Goal: Information Seeking & Learning: Check status

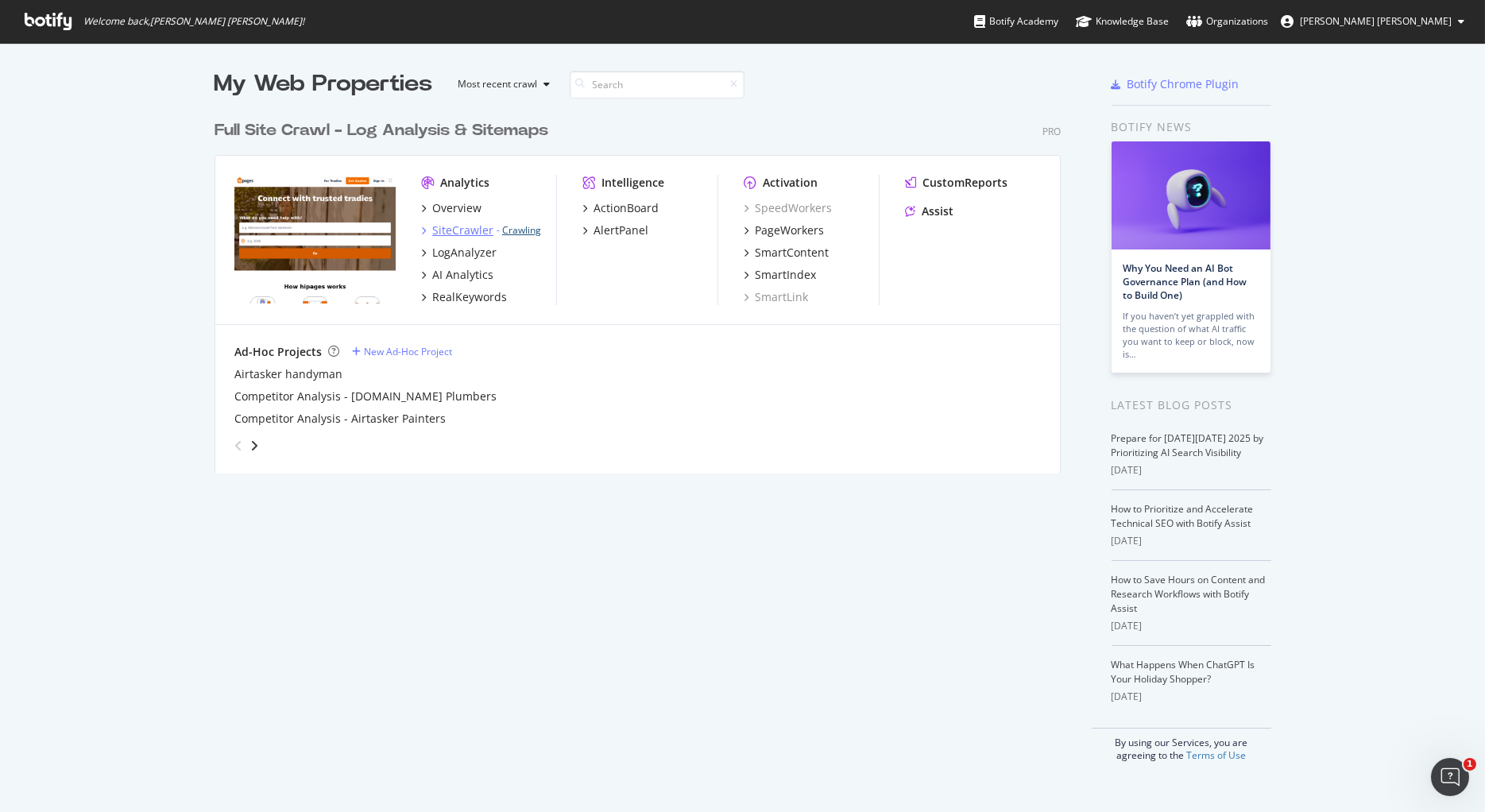
click at [519, 229] on link "Crawling" at bounding box center [522, 230] width 39 height 14
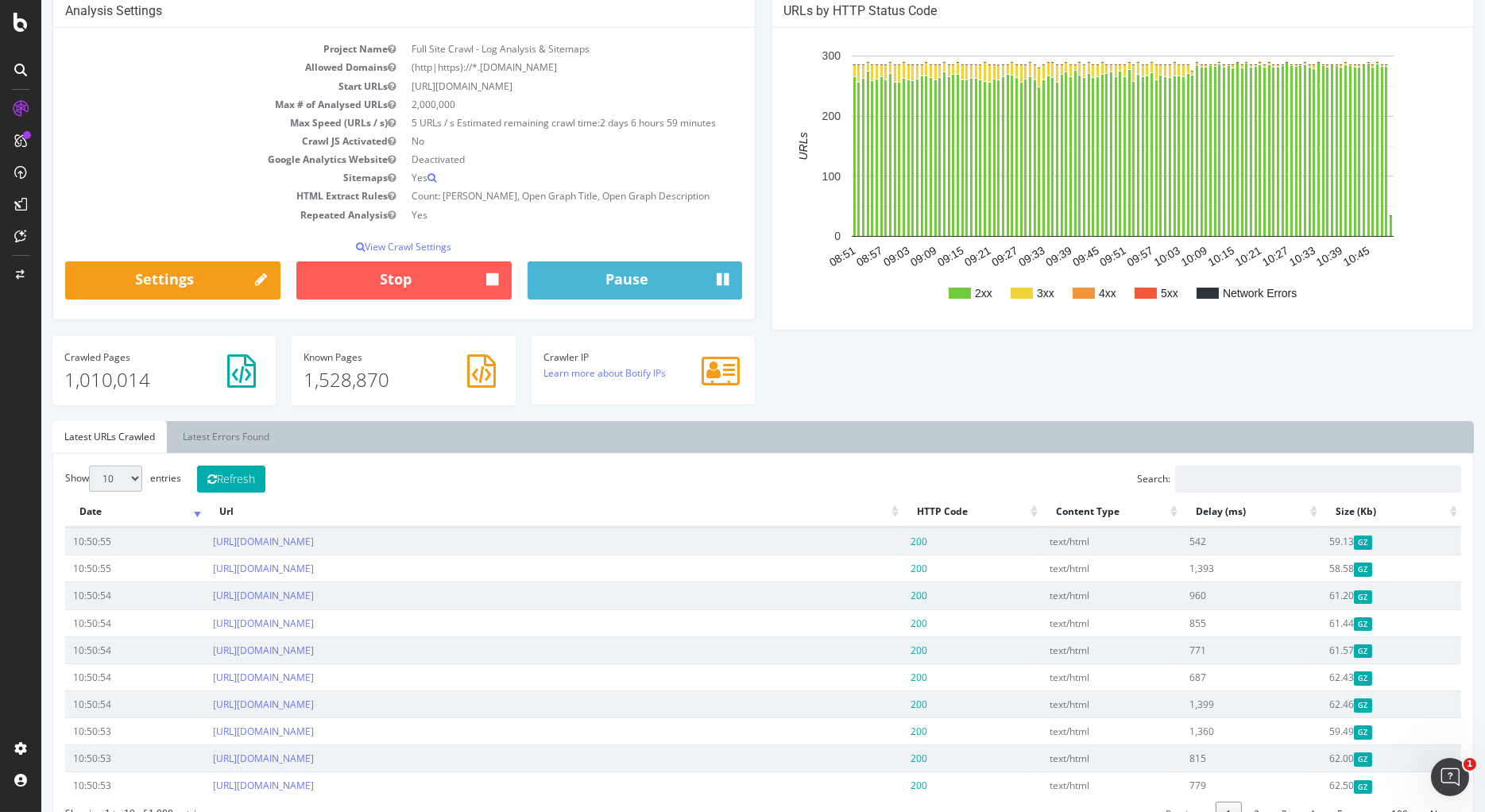
scroll to position [120, 0]
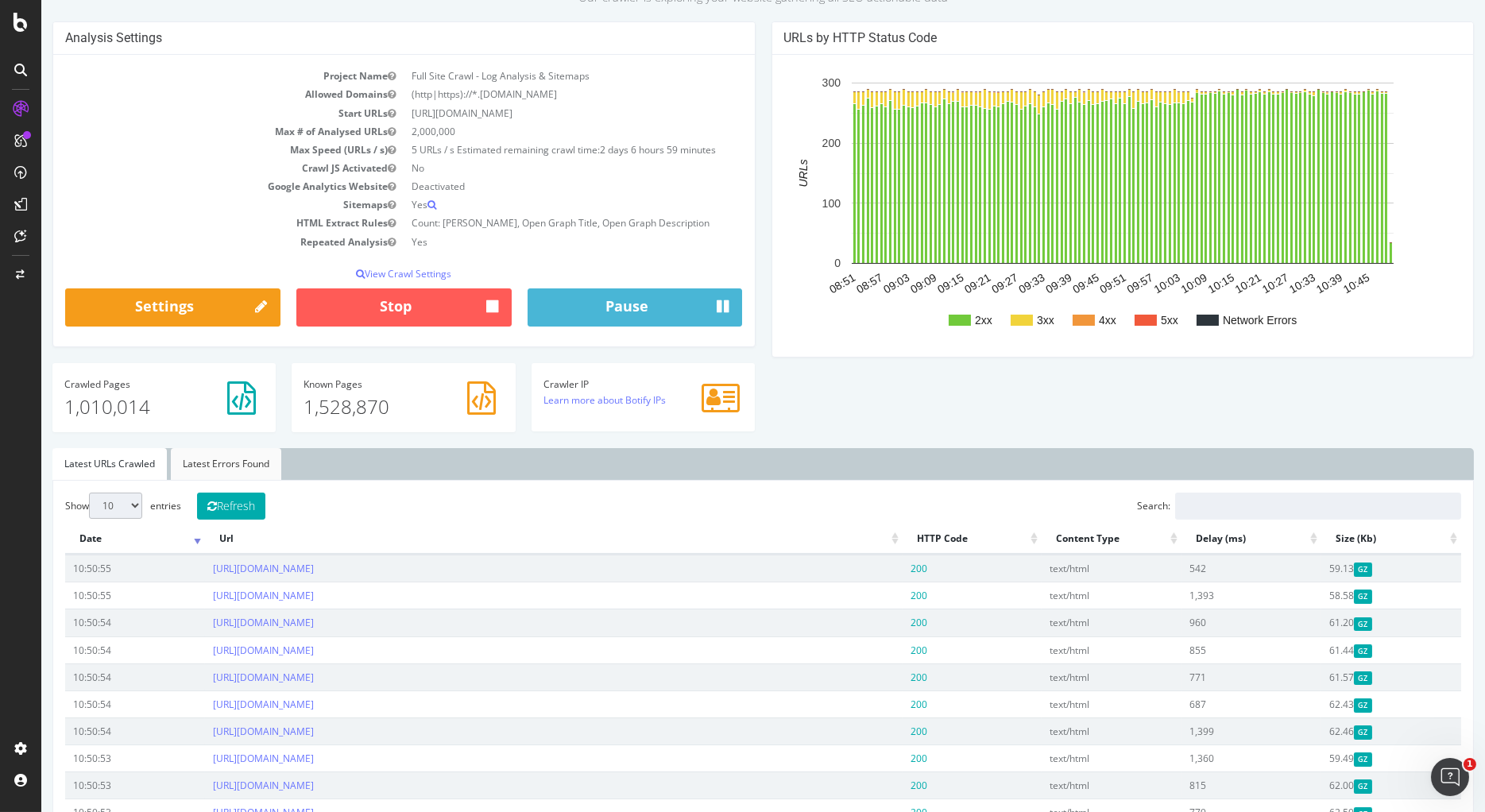
click at [219, 457] on link "Latest Errors Found" at bounding box center [226, 464] width 110 height 32
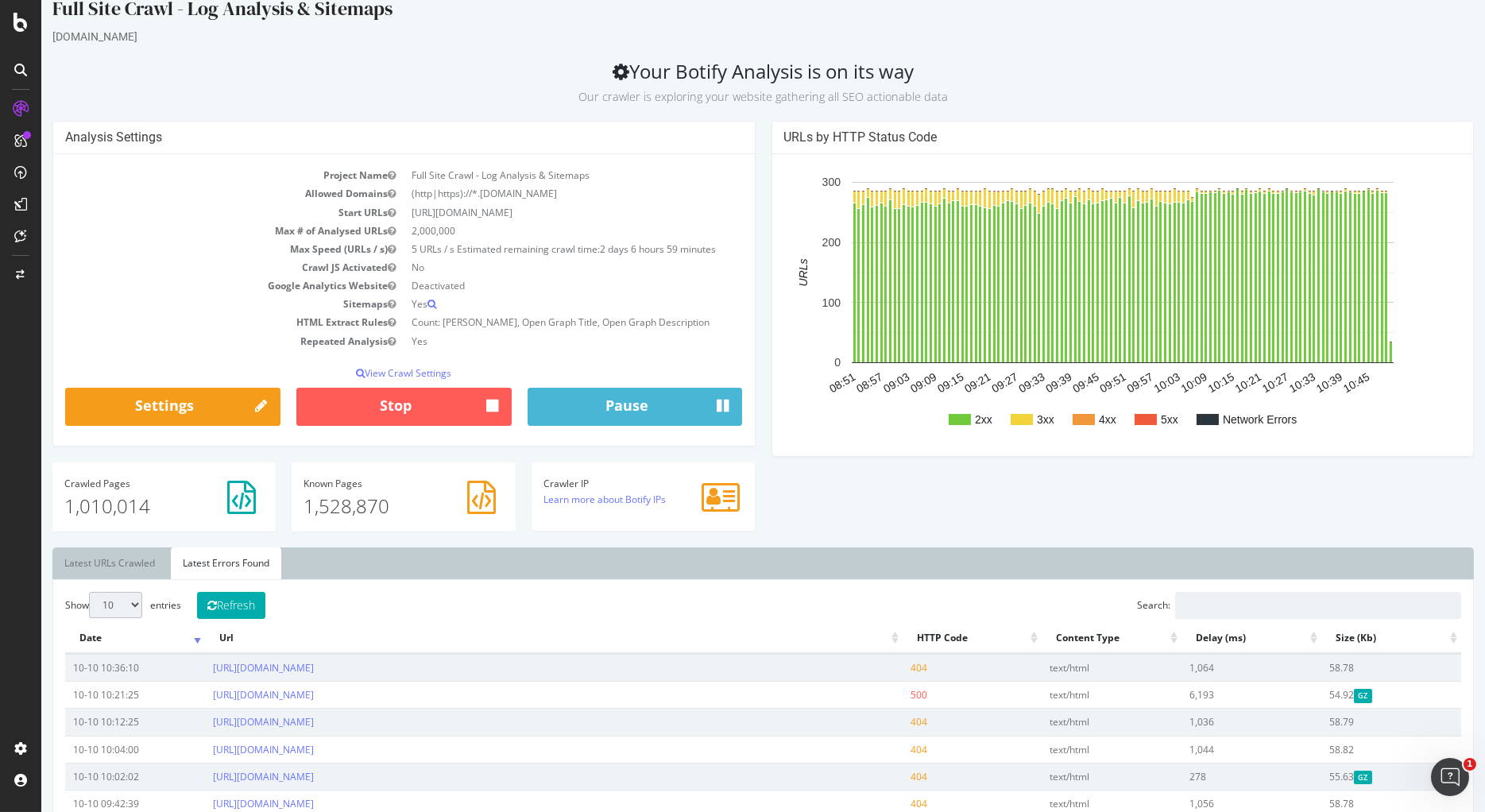
scroll to position [0, 0]
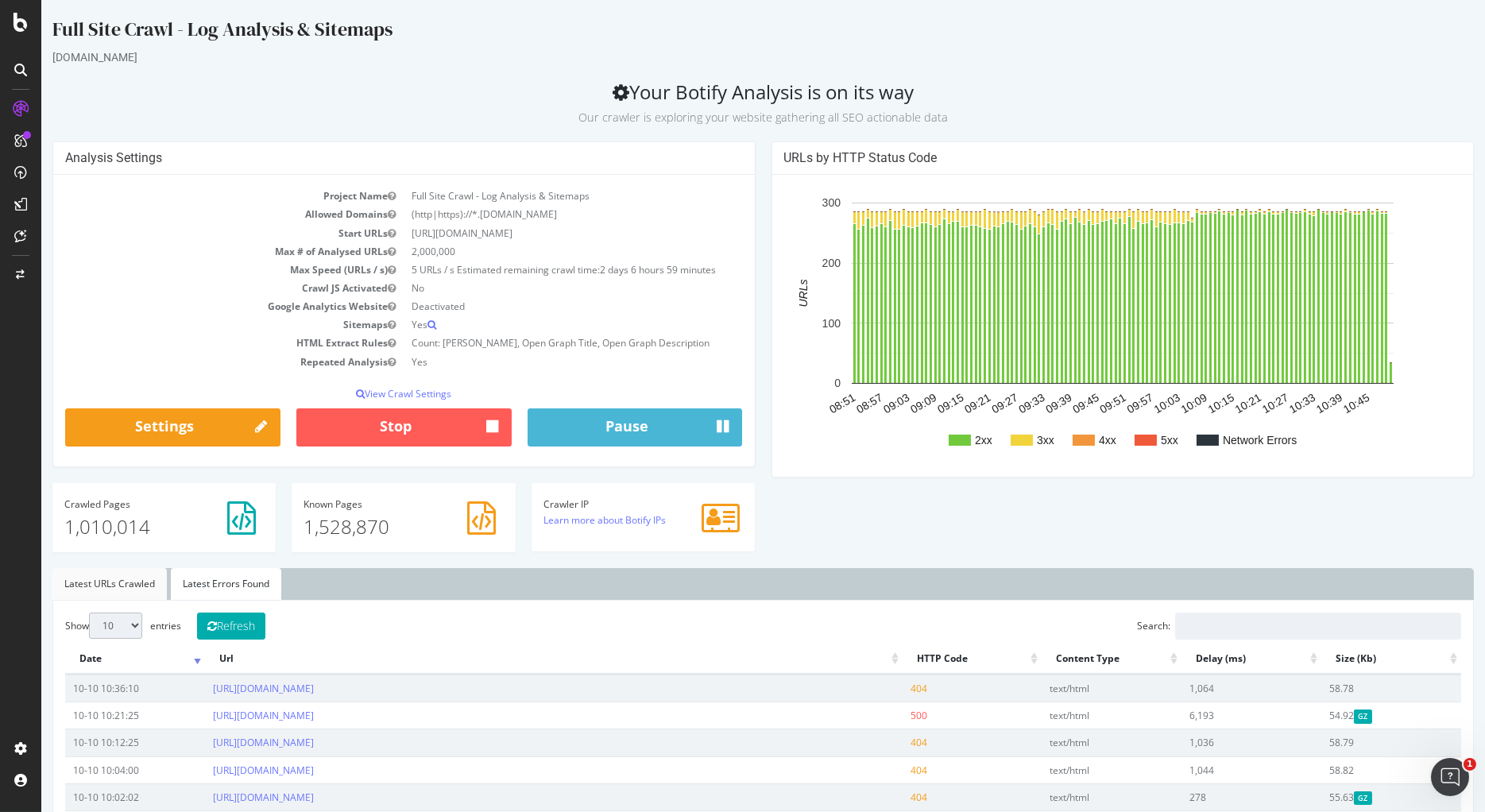
click at [98, 593] on link "Latest URLs Crawled" at bounding box center [109, 584] width 114 height 32
click at [1428, 281] on rect "A chart." at bounding box center [1123, 325] width 678 height 278
click at [420, 64] on div "[DOMAIN_NAME]" at bounding box center [762, 56] width 1421 height 15
click at [219, 589] on link "Latest Errors Found" at bounding box center [226, 584] width 110 height 32
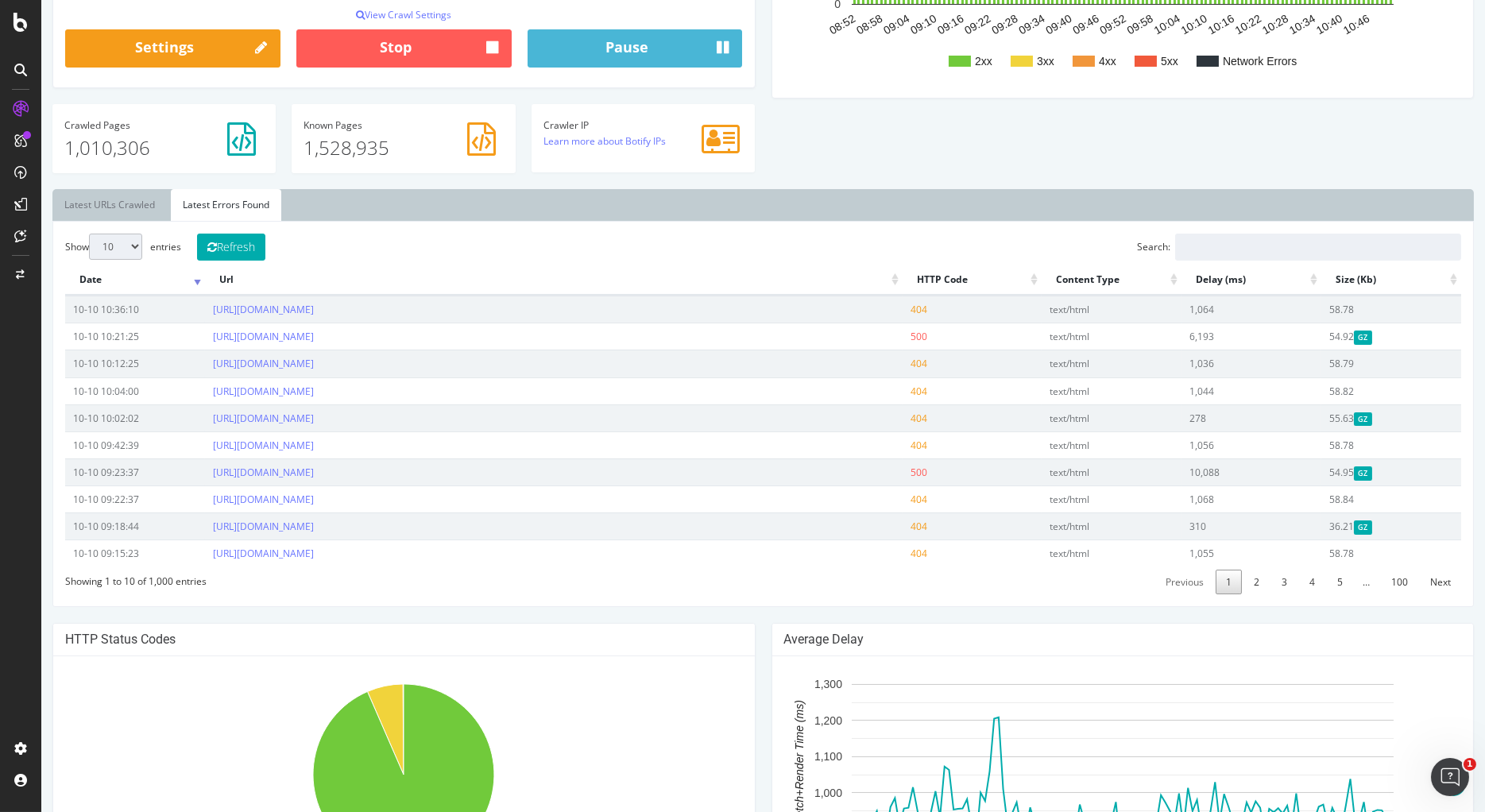
scroll to position [444, 0]
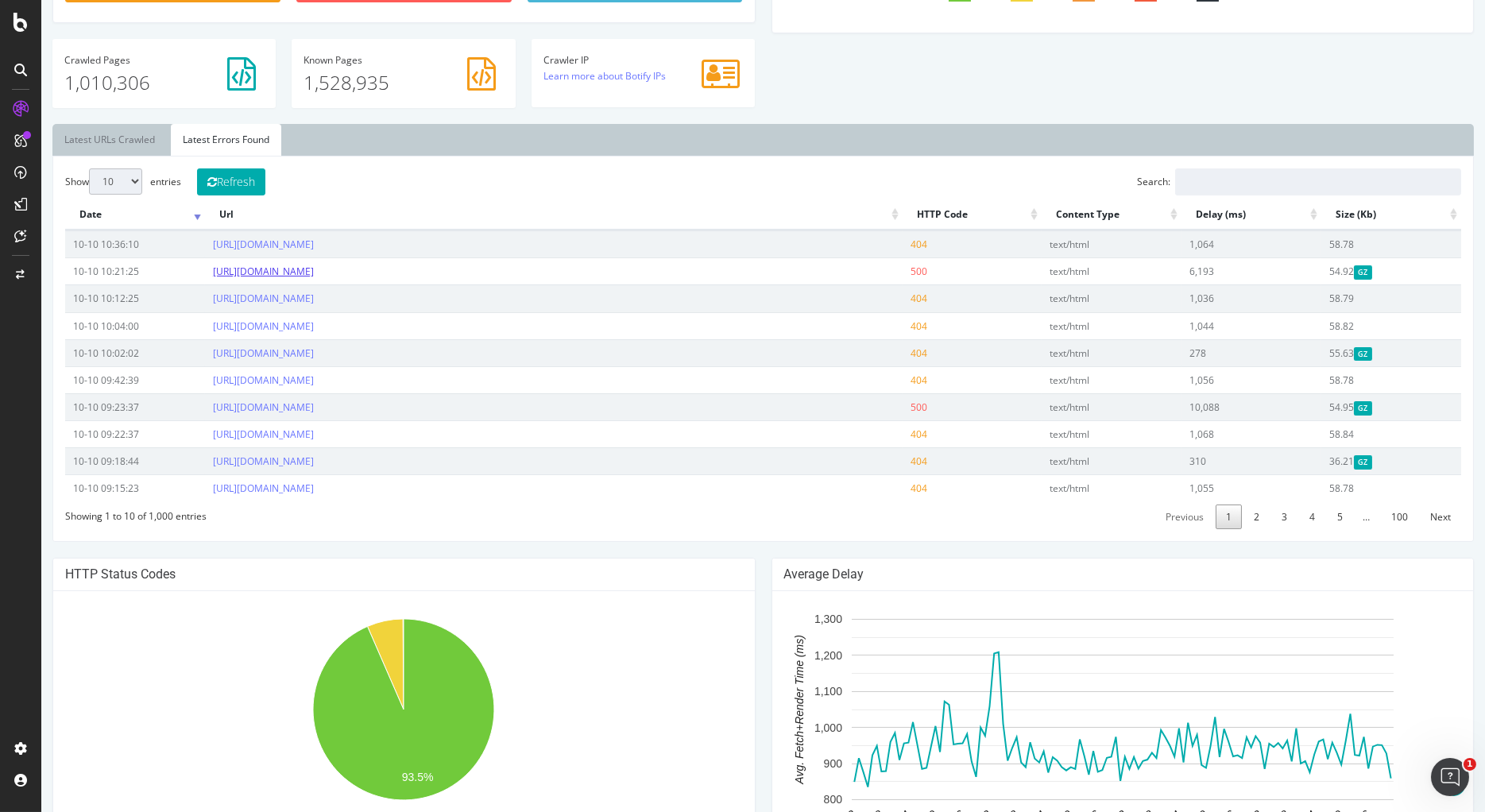
click at [314, 266] on link "[URL][DOMAIN_NAME]" at bounding box center [263, 271] width 101 height 14
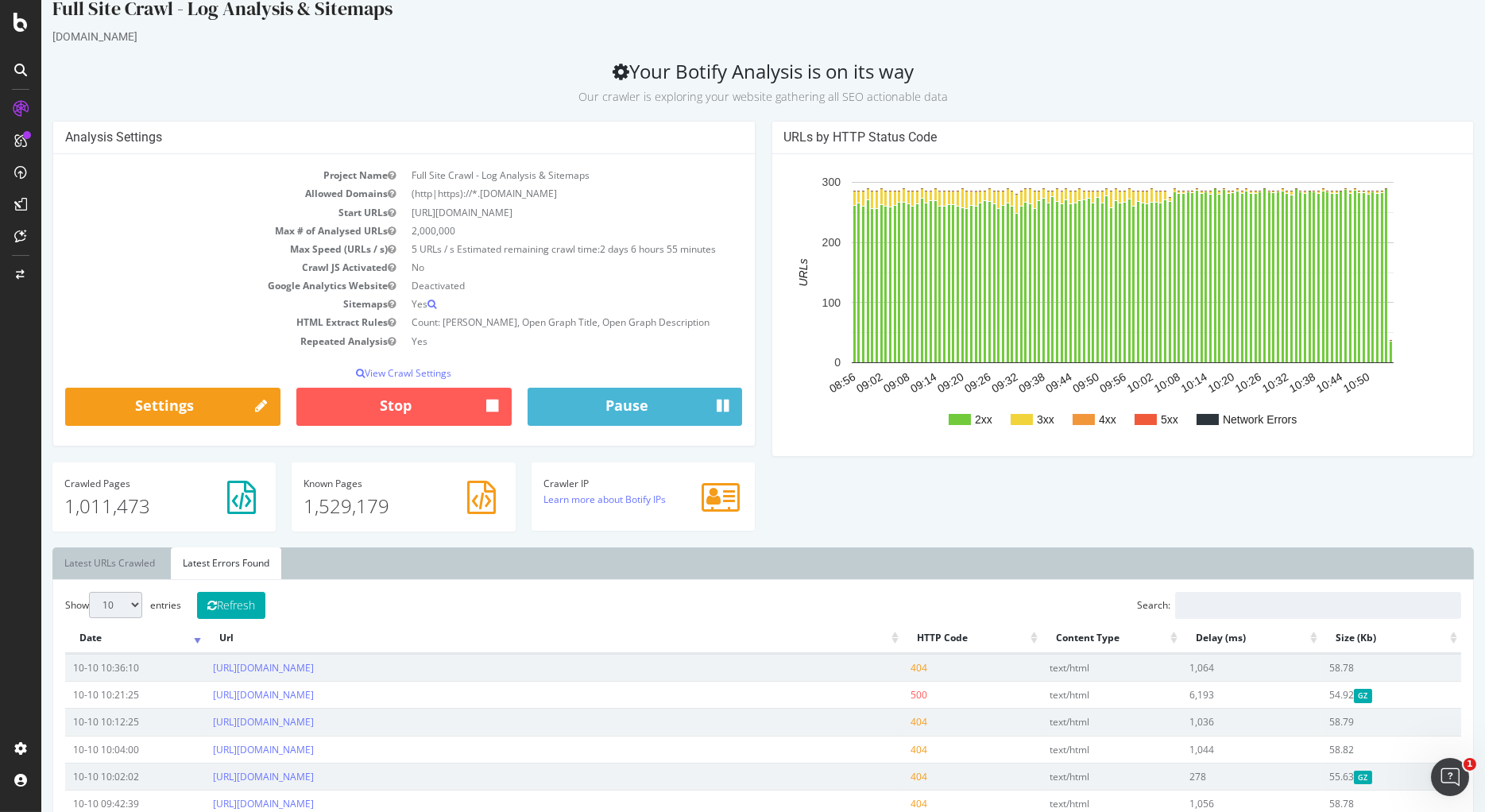
scroll to position [0, 0]
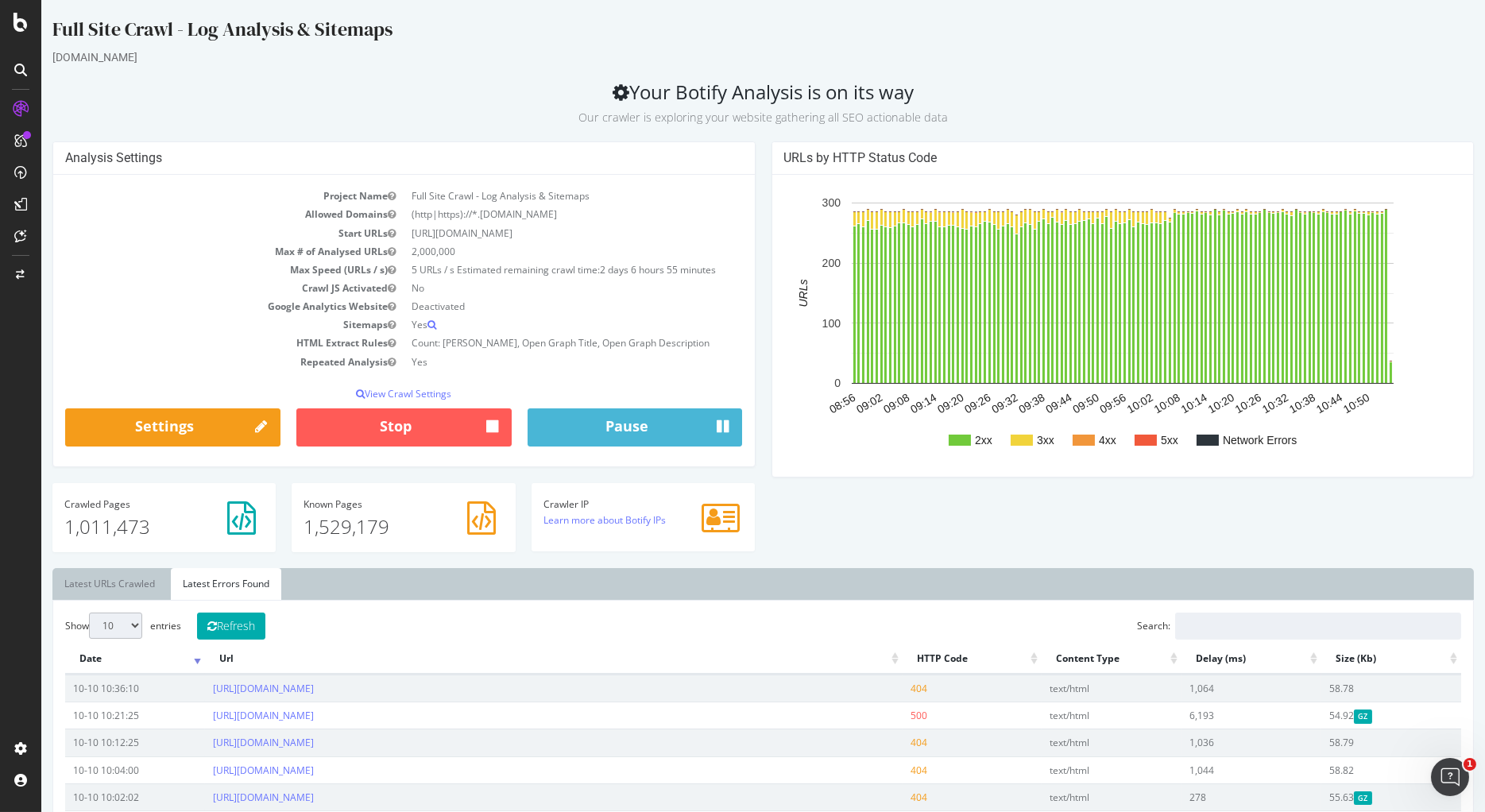
click at [365, 638] on div "Show 10 25 50 100 entries Refresh Search: Date Url HTTP Code Content Type Delay…" at bounding box center [763, 792] width 1396 height 360
click at [99, 594] on link "Latest URLs Crawled" at bounding box center [109, 584] width 114 height 32
